Goal: Find specific page/section: Find specific page/section

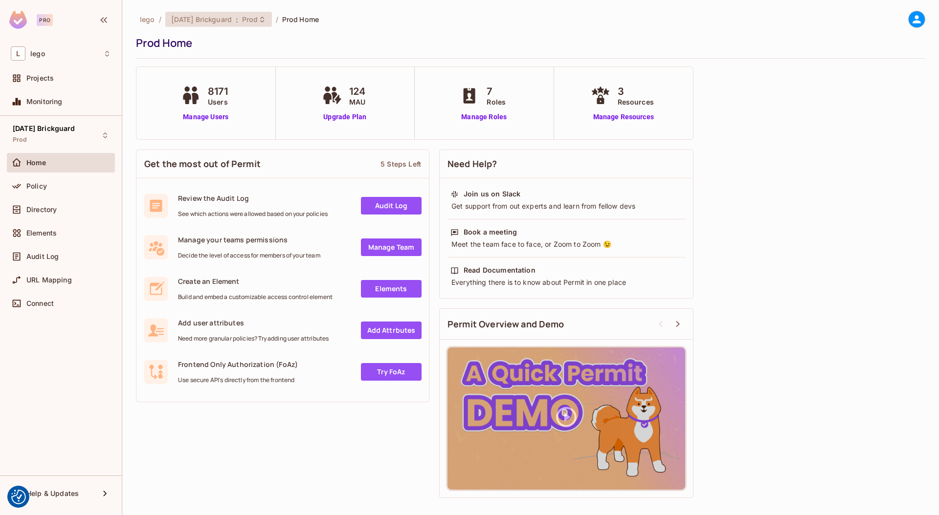
click at [227, 22] on span "[DATE] Brickguard" at bounding box center [201, 19] width 61 height 9
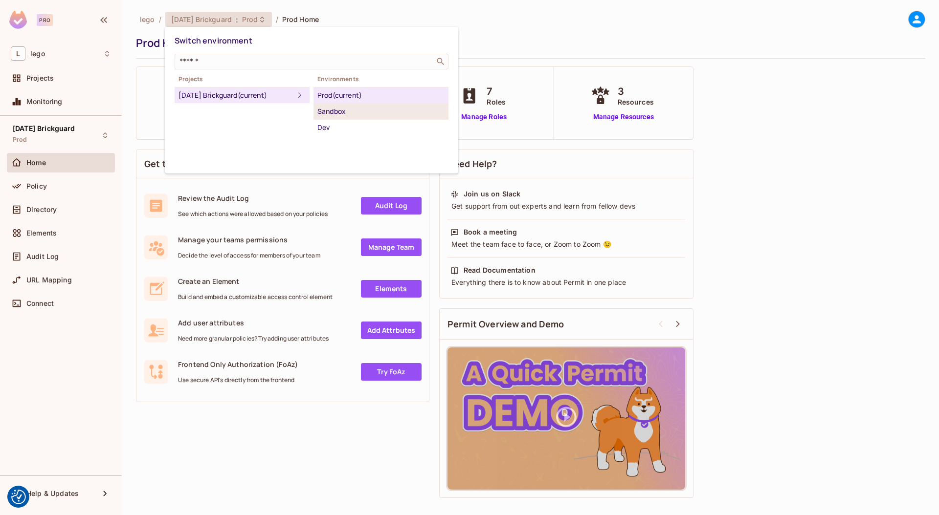
click at [367, 113] on div "Sandbox" at bounding box center [380, 112] width 127 height 12
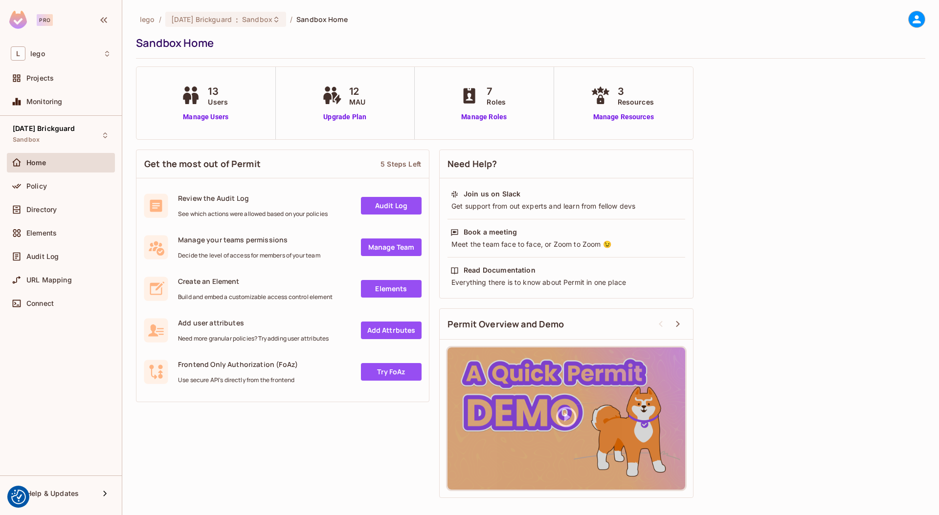
click at [919, 21] on icon at bounding box center [916, 19] width 8 height 8
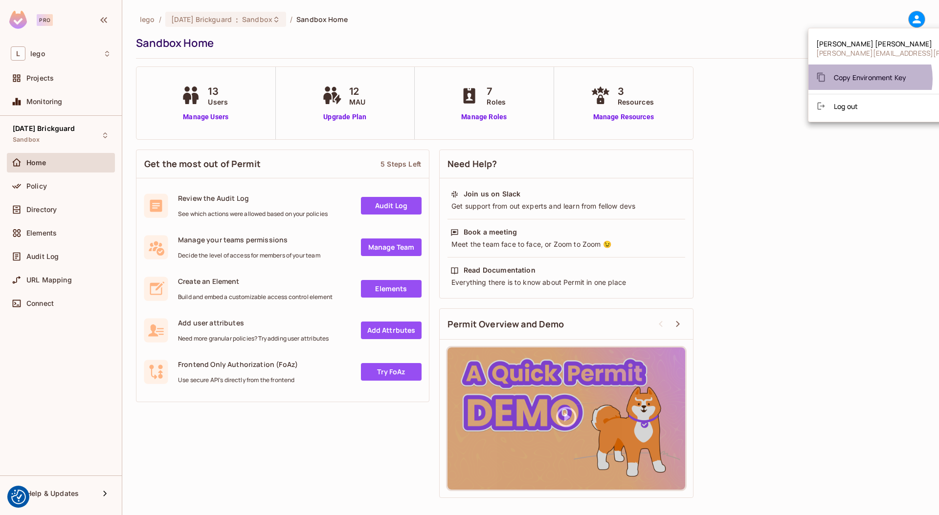
click at [865, 79] on span "Copy Environment Key" at bounding box center [870, 77] width 72 height 9
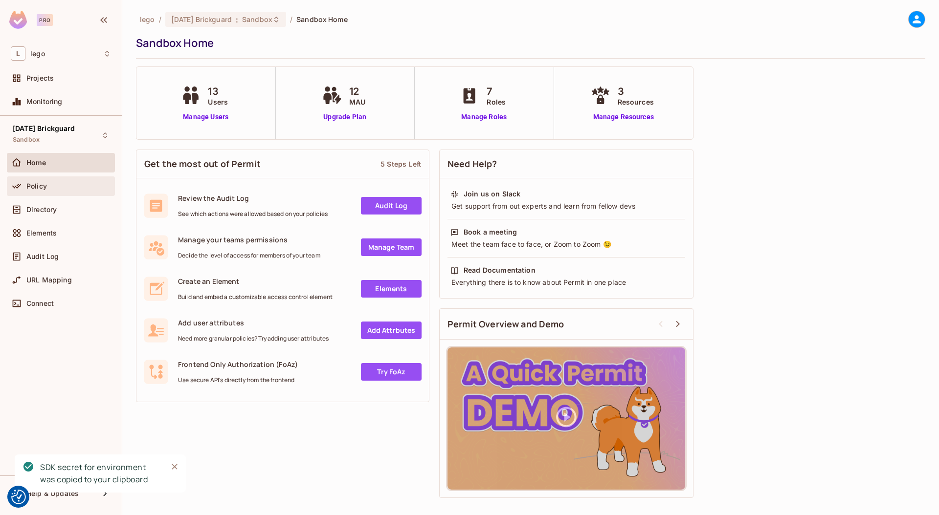
click at [35, 187] on span "Policy" at bounding box center [36, 186] width 21 height 8
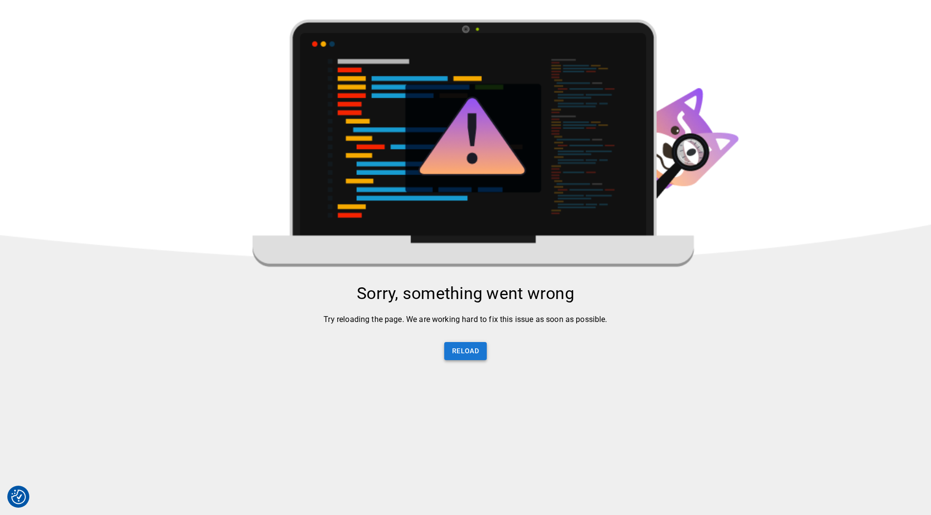
click at [476, 352] on button "Reload" at bounding box center [465, 351] width 43 height 18
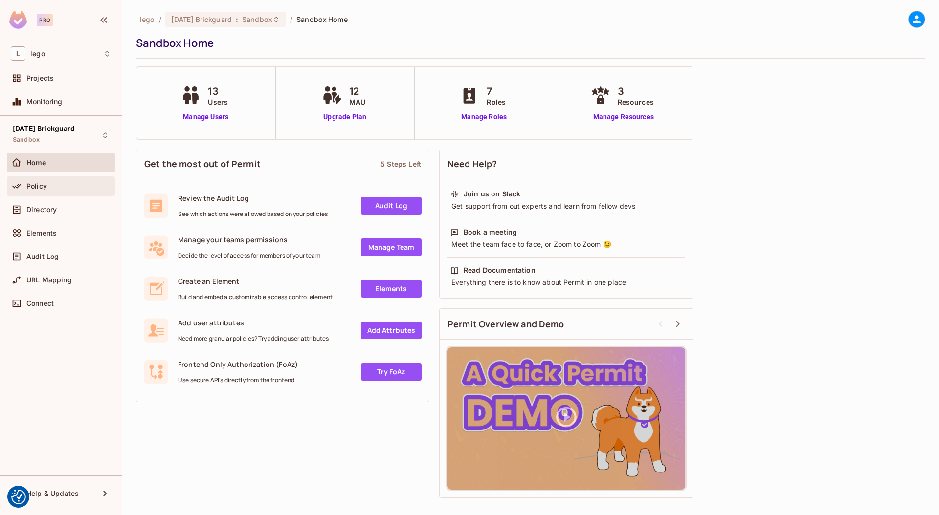
click at [59, 184] on div "Policy" at bounding box center [68, 186] width 85 height 8
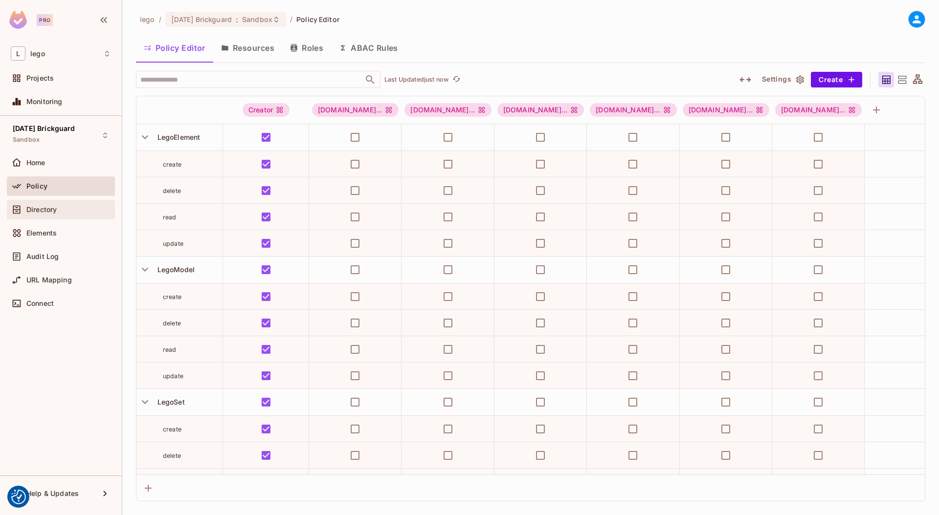
click at [80, 204] on div "Directory" at bounding box center [61, 210] width 100 height 12
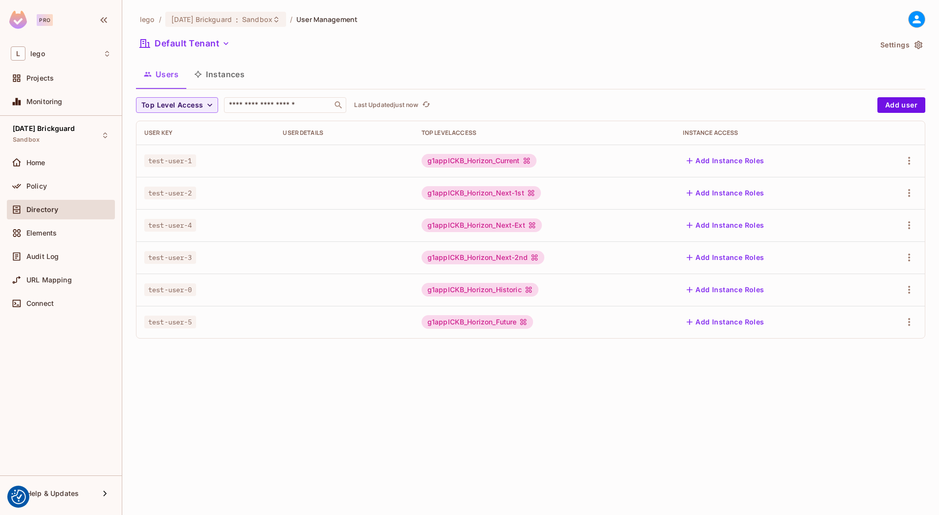
click at [212, 69] on button "Instances" at bounding box center [219, 74] width 66 height 24
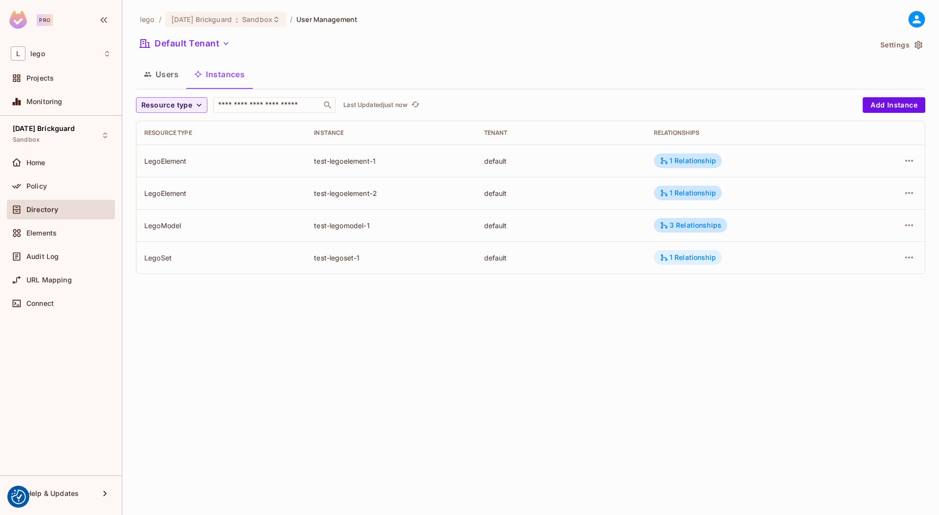
click at [698, 263] on div "1 Relationship" at bounding box center [688, 257] width 68 height 15
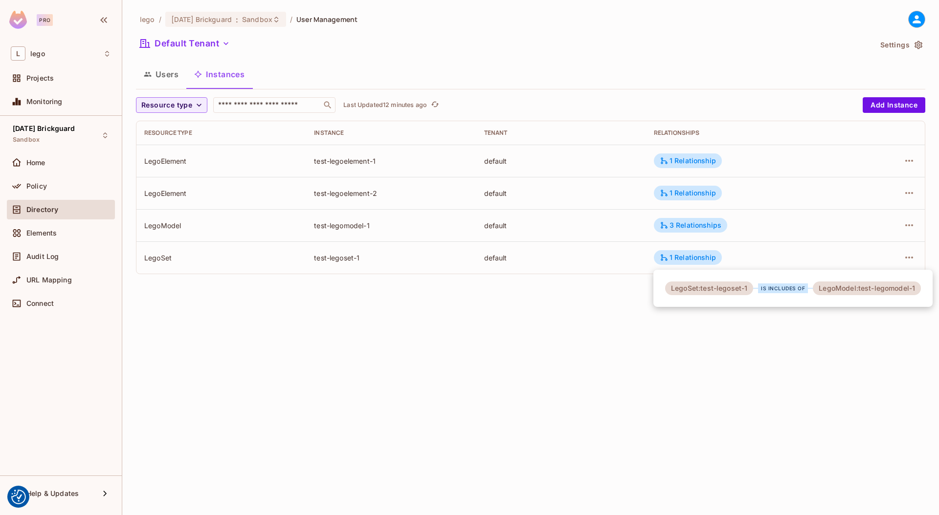
click at [431, 330] on div at bounding box center [469, 257] width 939 height 515
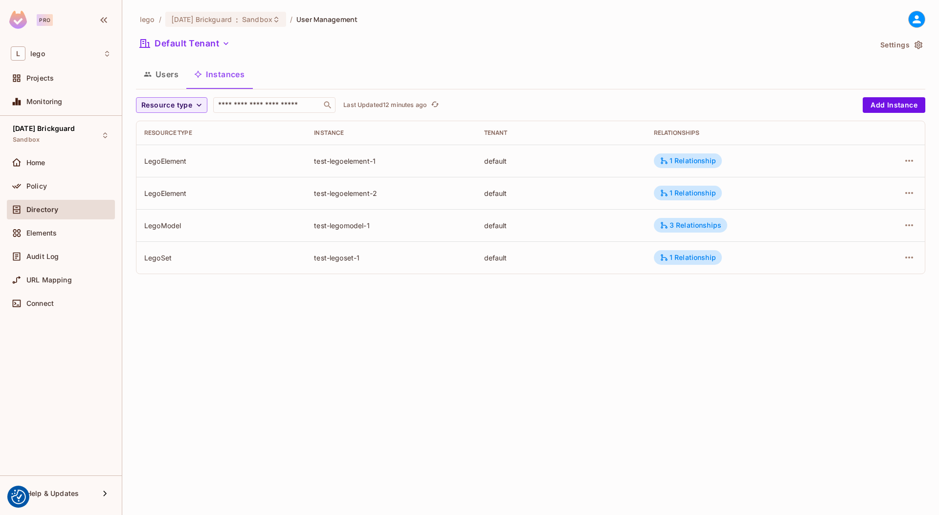
click at [339, 258] on div "test-legoset-1" at bounding box center [391, 257] width 154 height 9
copy div "test-legoset-1"
click at [432, 387] on div "lego / 08.01.11 Brickguard : Sandbox / User Management Default Tenant Settings …" at bounding box center [530, 257] width 816 height 515
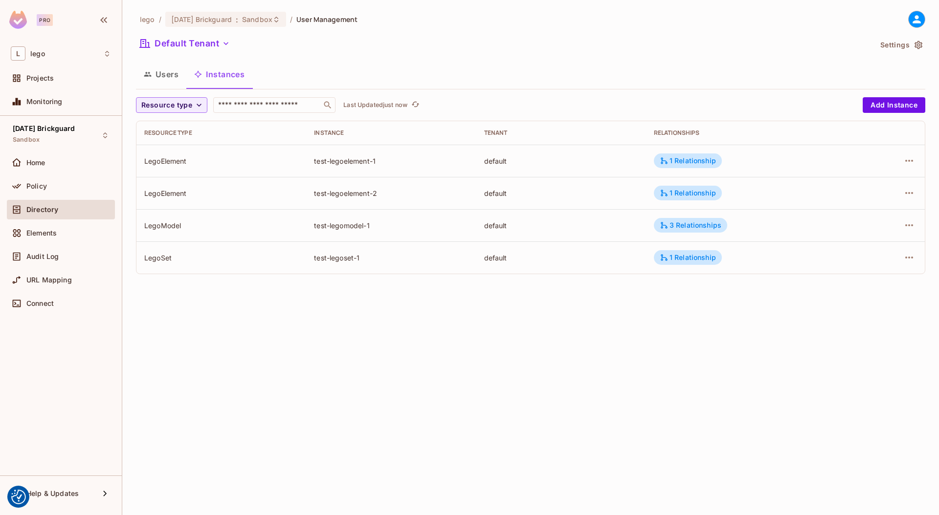
click at [785, 230] on td "3 Relationships" at bounding box center [749, 225] width 206 height 32
click at [837, 217] on td "3 Relationships" at bounding box center [749, 225] width 206 height 32
click at [681, 167] on div "1 Relationship" at bounding box center [688, 161] width 68 height 15
click at [917, 18] on icon at bounding box center [916, 19] width 8 height 8
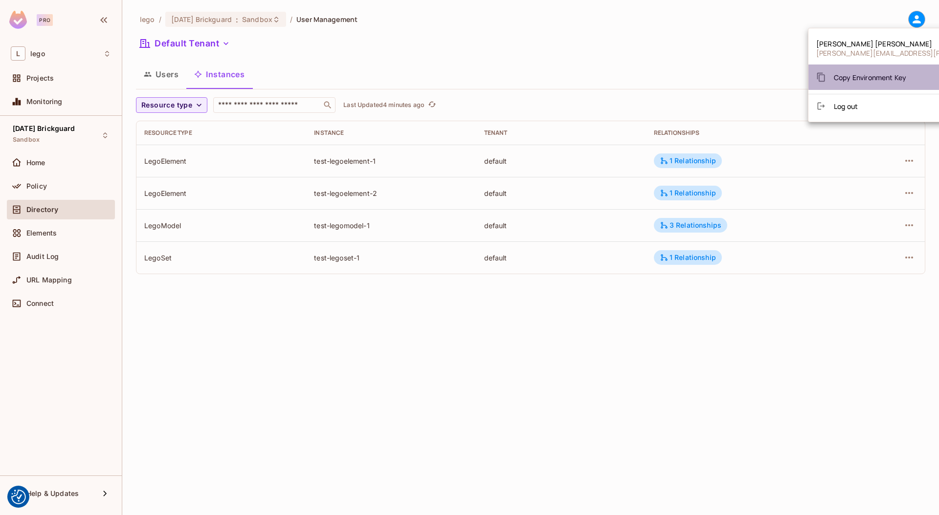
click at [882, 73] on span "Copy Environment Key" at bounding box center [870, 77] width 72 height 9
